Goal: Task Accomplishment & Management: Manage account settings

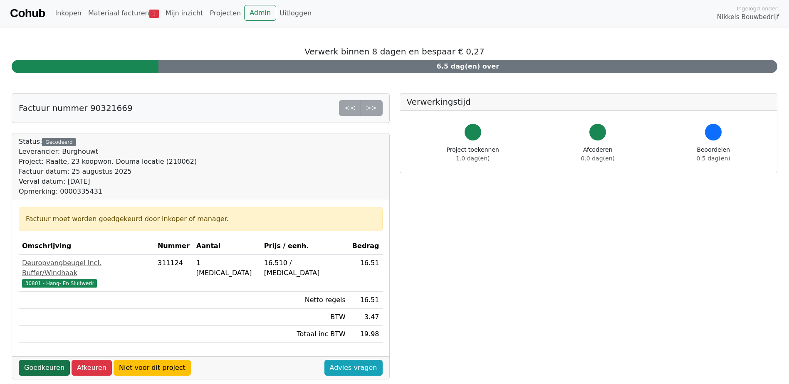
click at [40, 360] on link "Goedkeuren" at bounding box center [44, 368] width 51 height 16
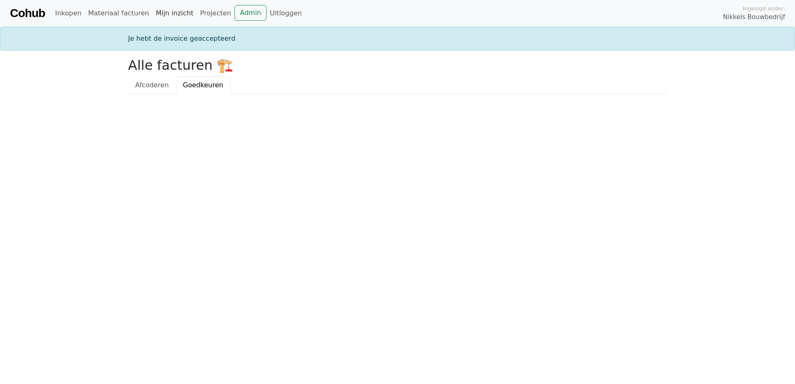
click at [167, 14] on link "Mijn inzicht" at bounding box center [175, 13] width 45 height 17
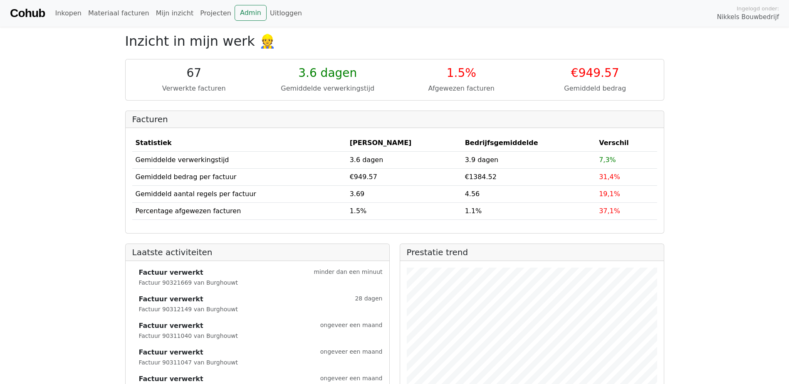
click at [178, 300] on strong "Factuur verwerkt" at bounding box center [171, 300] width 64 height 10
click at [185, 310] on small "Factuur 90312149 van Burghouwt" at bounding box center [188, 309] width 99 height 7
drag, startPoint x: 287, startPoint y: 302, endPoint x: 291, endPoint y: 267, distance: 35.2
click at [287, 302] on div "Factuur verwerkt 28 dagen" at bounding box center [261, 300] width 244 height 10
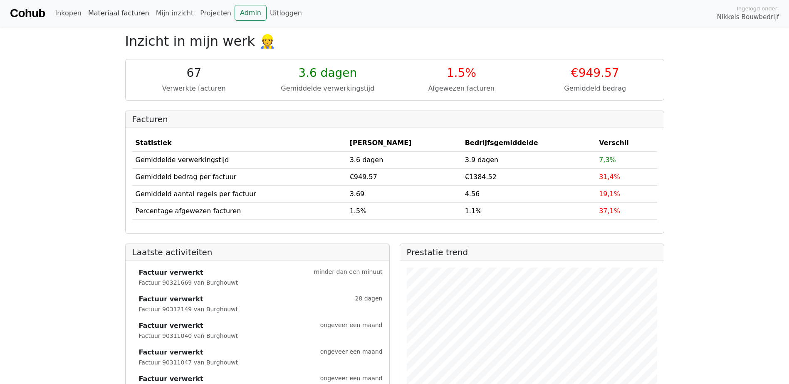
click at [113, 14] on link "Materiaal facturen" at bounding box center [119, 13] width 68 height 17
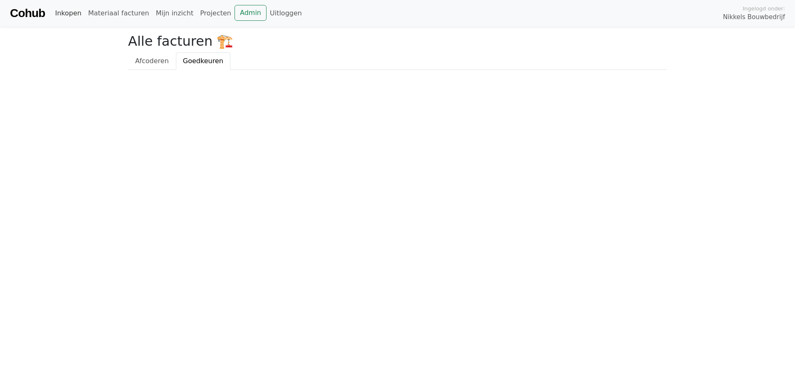
click at [67, 16] on link "Inkopen" at bounding box center [68, 13] width 33 height 17
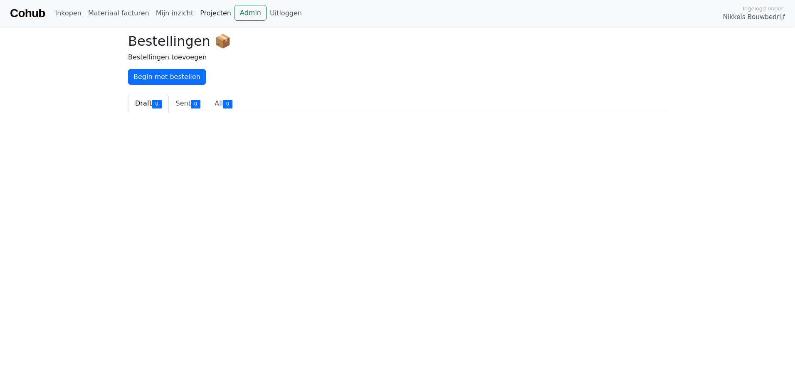
click at [197, 12] on link "Projecten" at bounding box center [216, 13] width 38 height 17
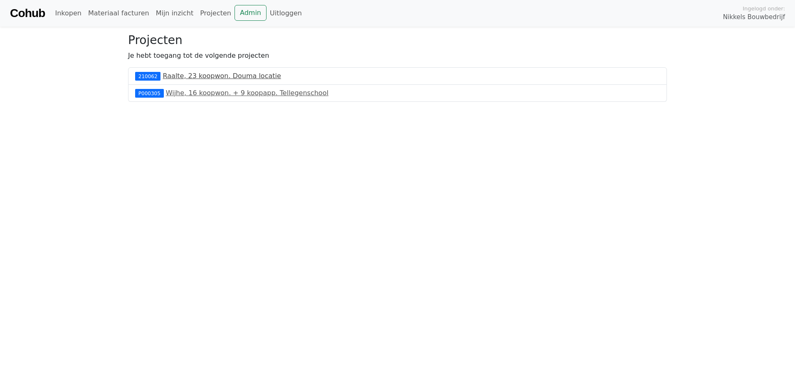
click at [210, 75] on link "Raalte, 23 koopwon. Douma locatie" at bounding box center [222, 76] width 118 height 8
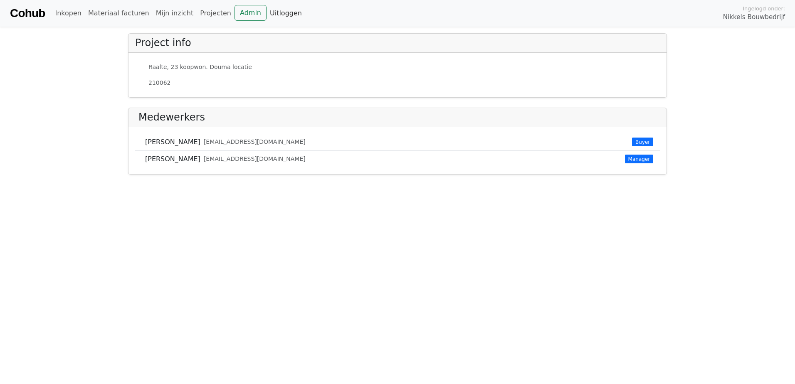
click at [267, 15] on link "Uitloggen" at bounding box center [286, 13] width 39 height 17
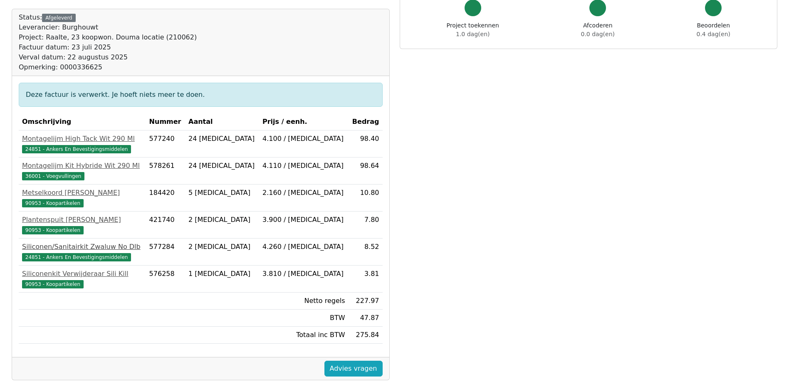
scroll to position [125, 0]
